Goal: Navigation & Orientation: Find specific page/section

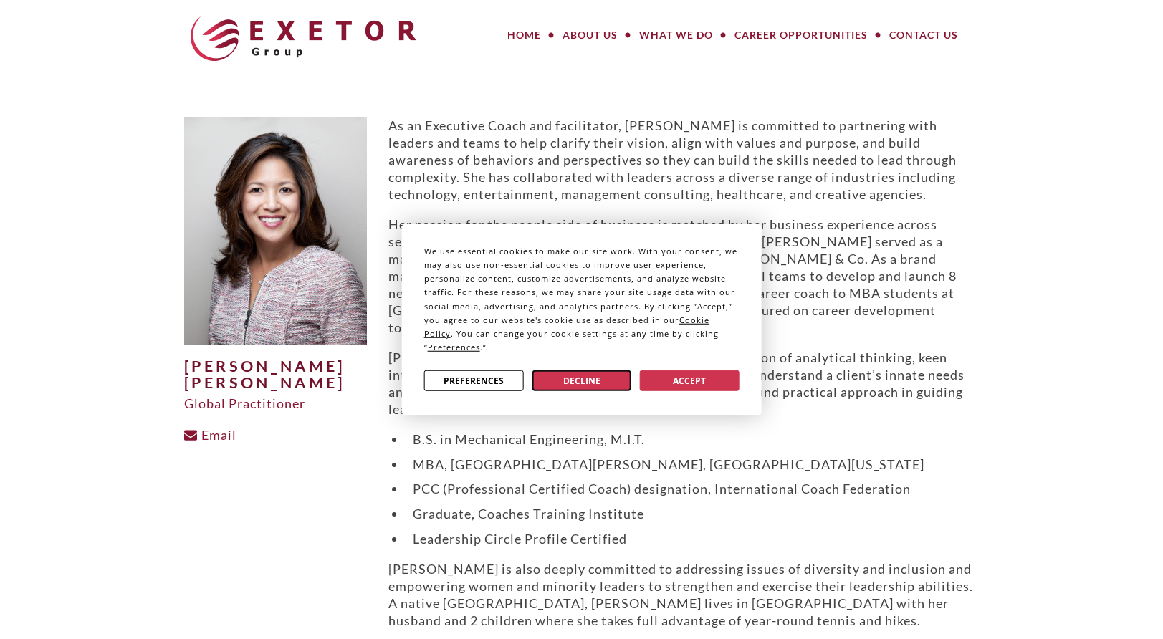
click at [593, 379] on button "Decline" at bounding box center [582, 381] width 100 height 21
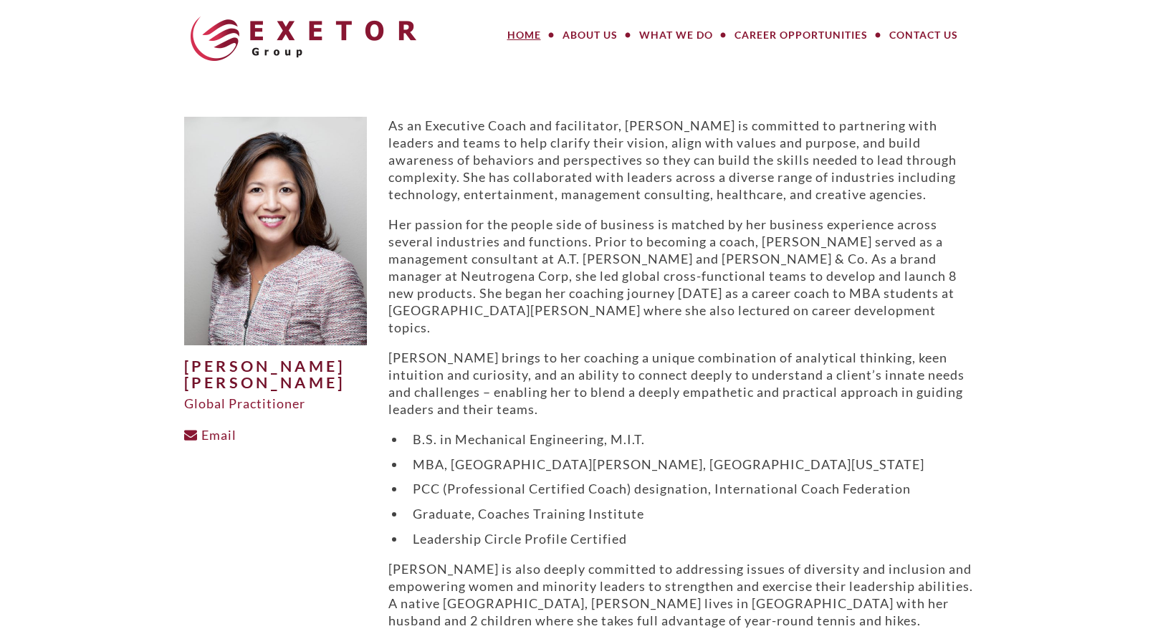
click at [533, 33] on link "Home" at bounding box center [524, 35] width 55 height 29
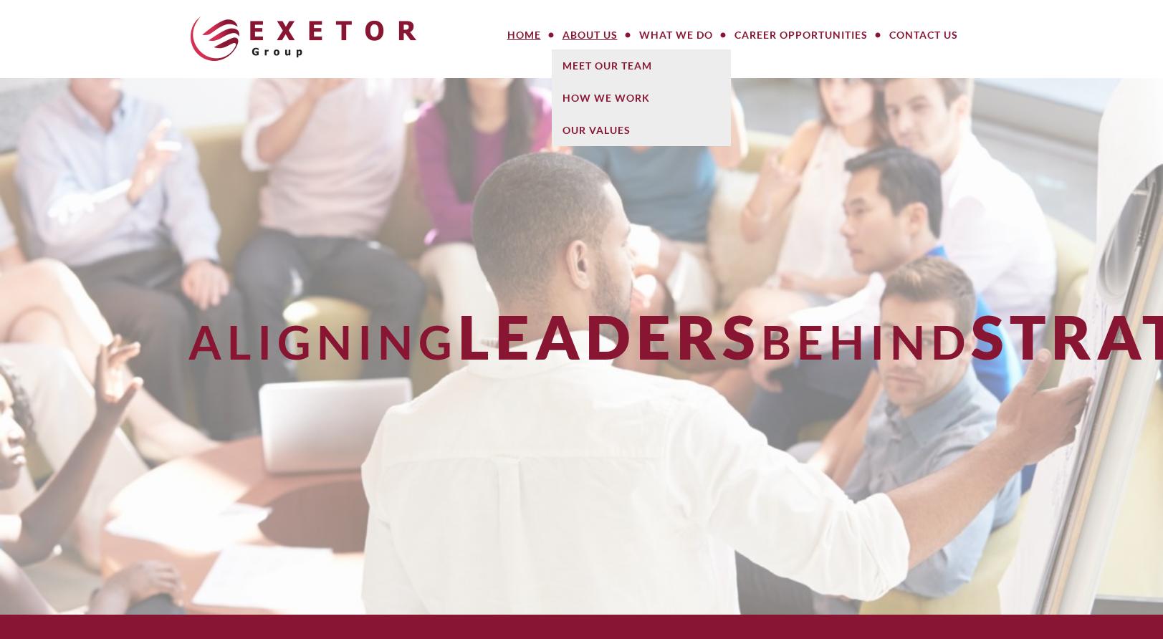
click at [599, 34] on link "About Us" at bounding box center [590, 35] width 77 height 29
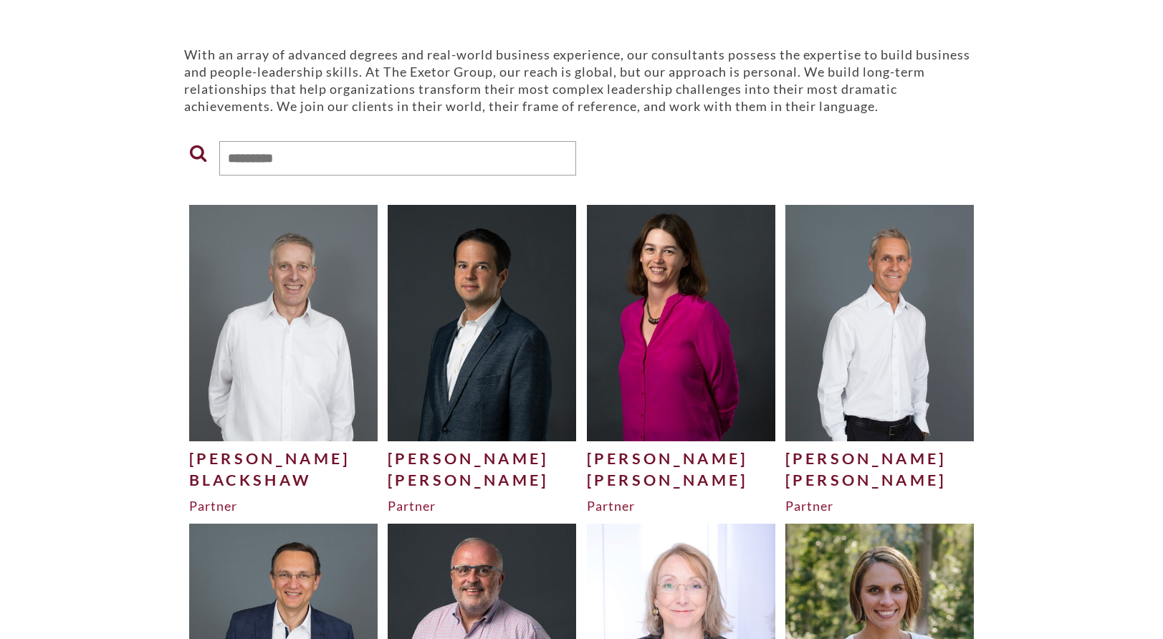
scroll to position [201, 0]
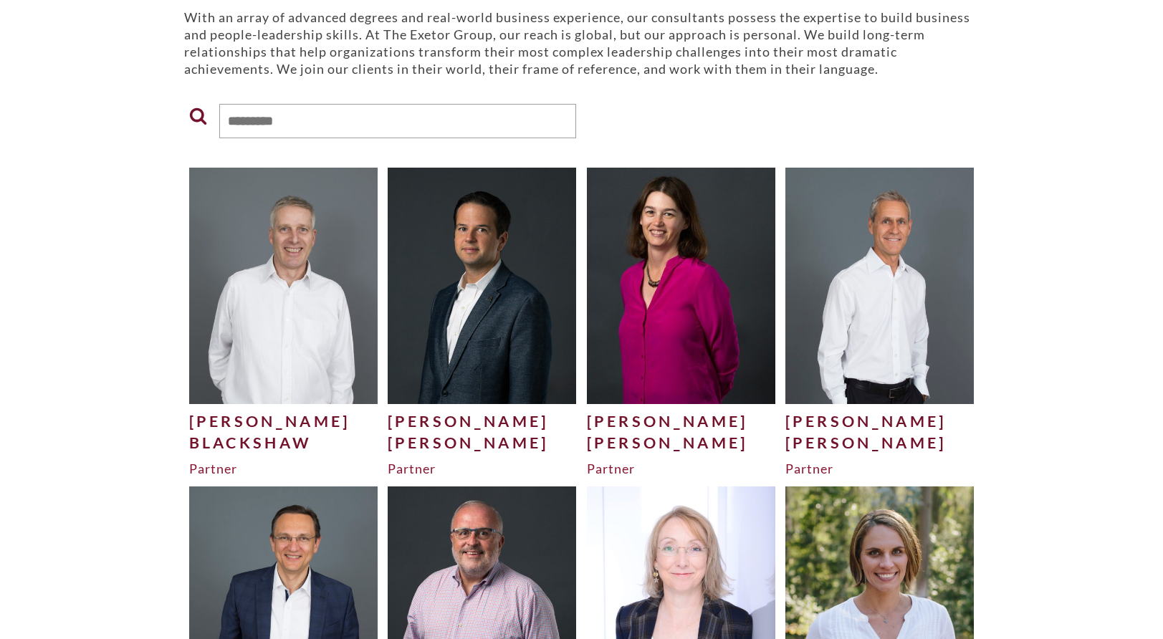
click at [240, 424] on div "David" at bounding box center [283, 422] width 189 height 22
